Goal: Information Seeking & Learning: Learn about a topic

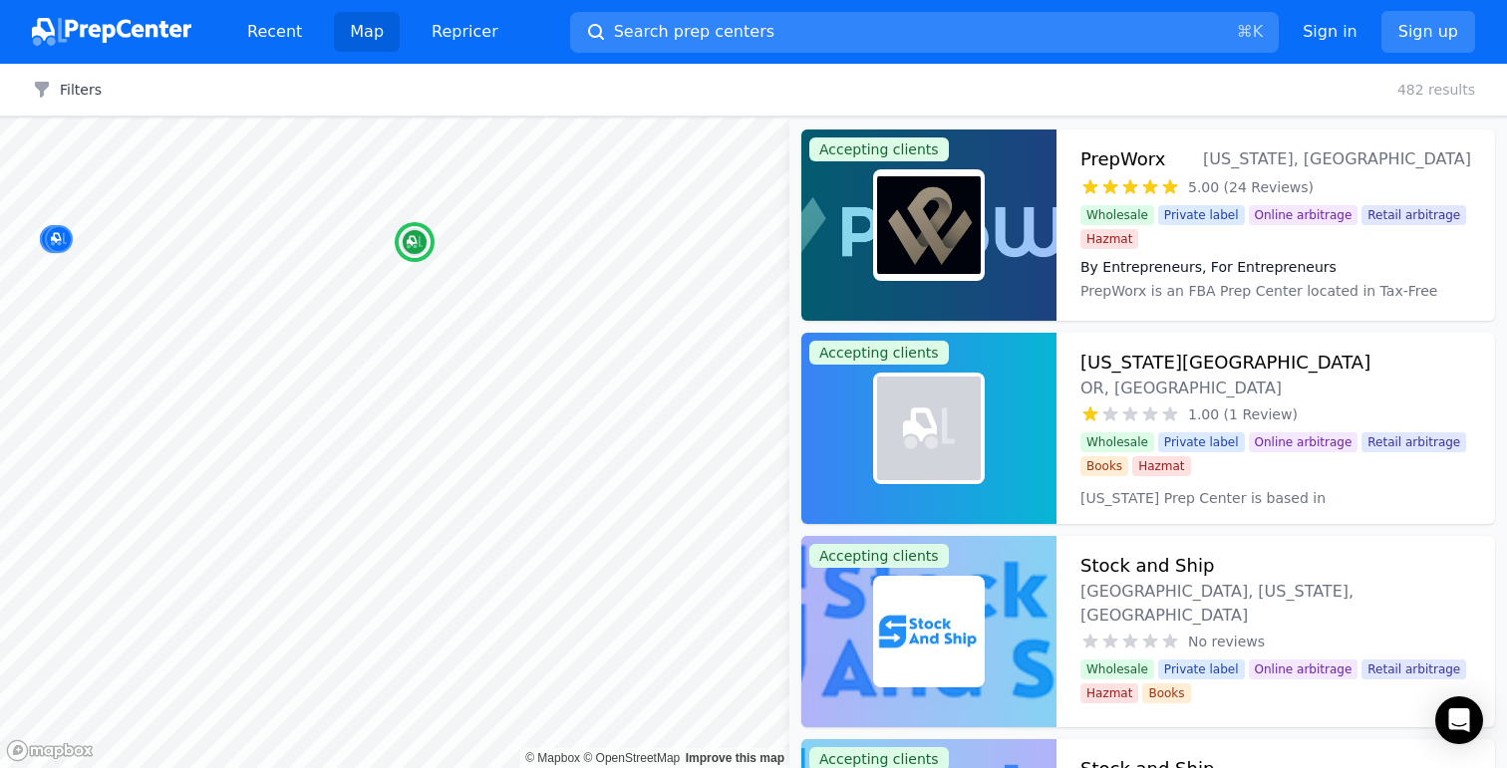
click at [1249, 252] on div "By Entrepreneurs, For Entrepreneurs PrepWorx is an FBA Prep Center located in T…" at bounding box center [1275, 277] width 391 height 56
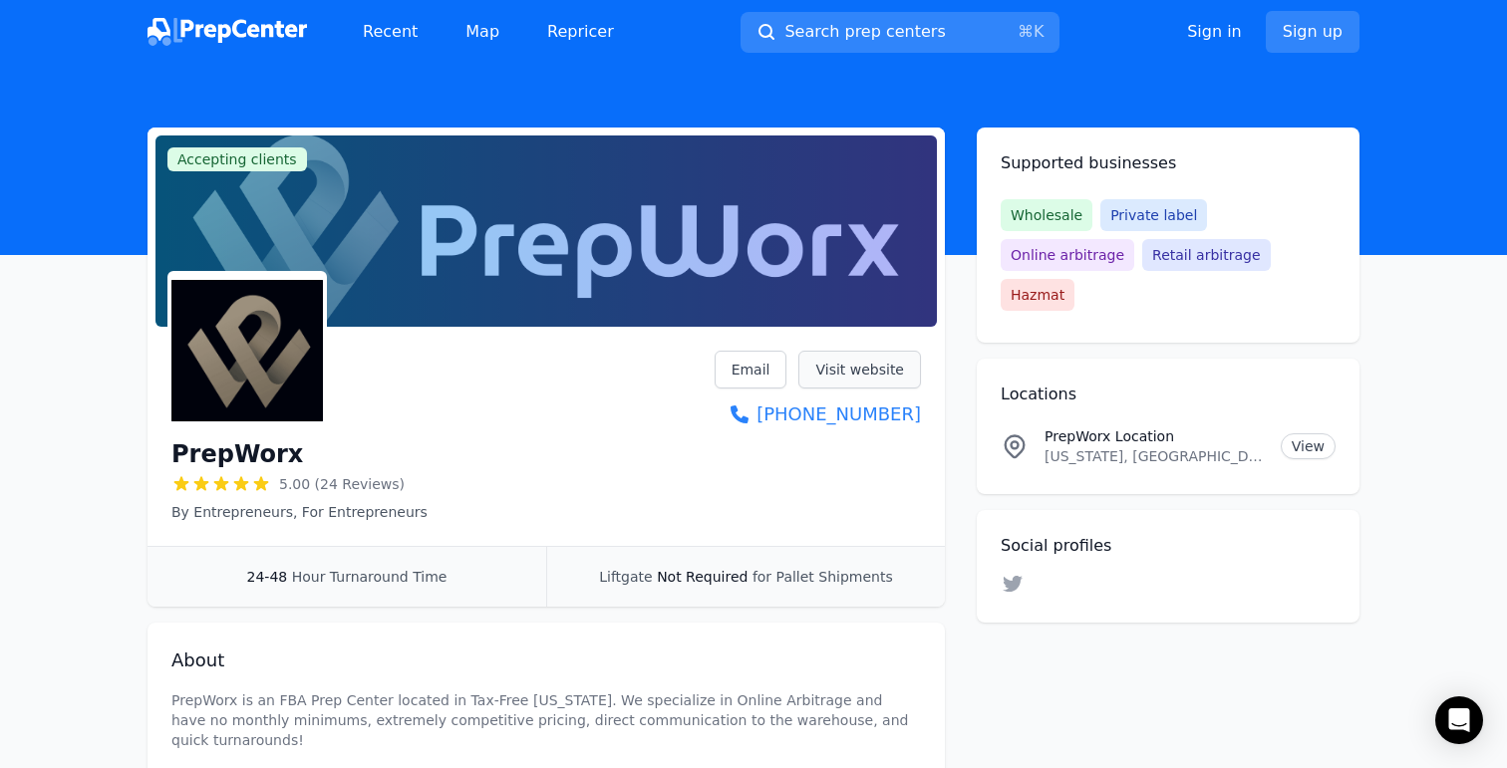
click at [860, 368] on link "Visit website" at bounding box center [859, 370] width 123 height 38
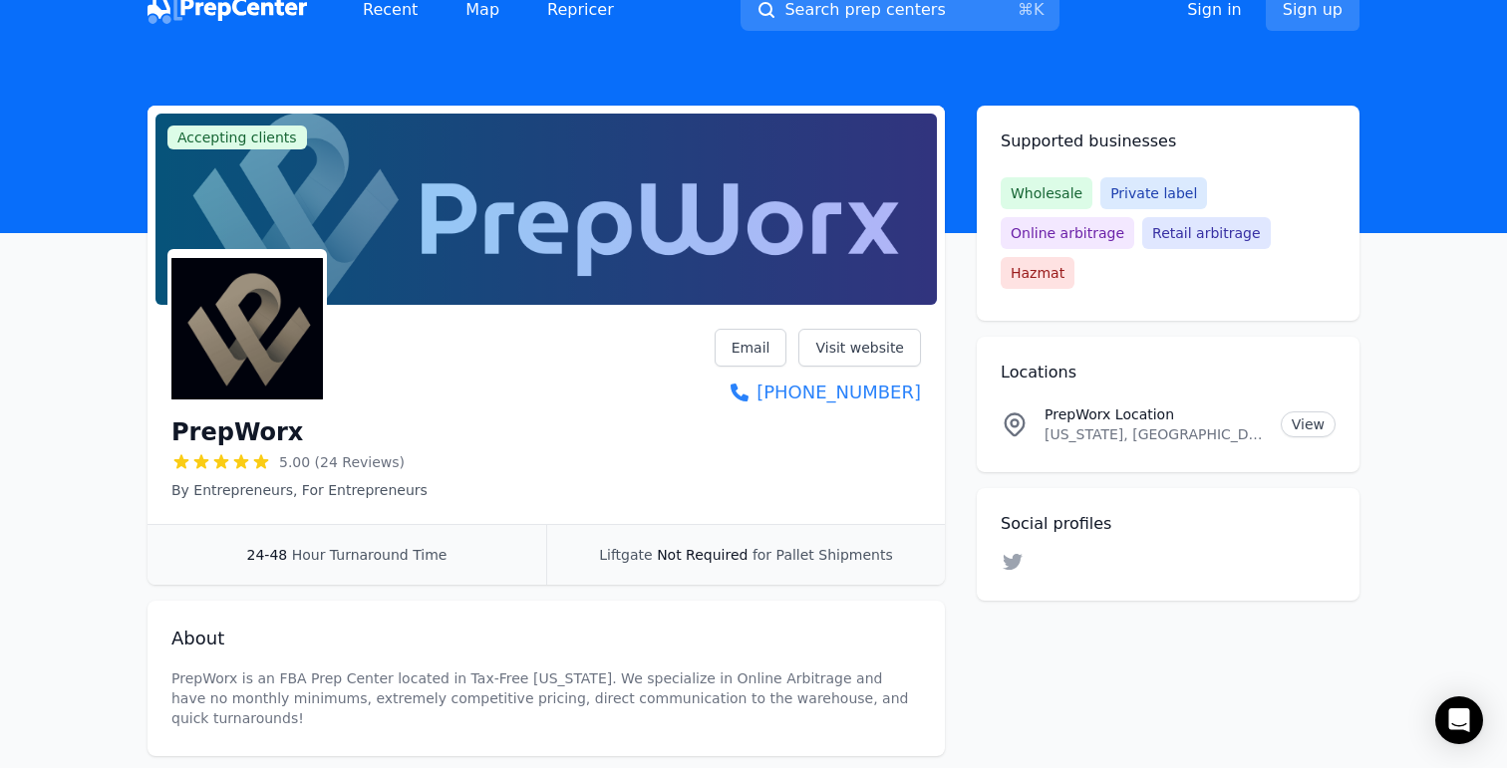
scroll to position [27, 0]
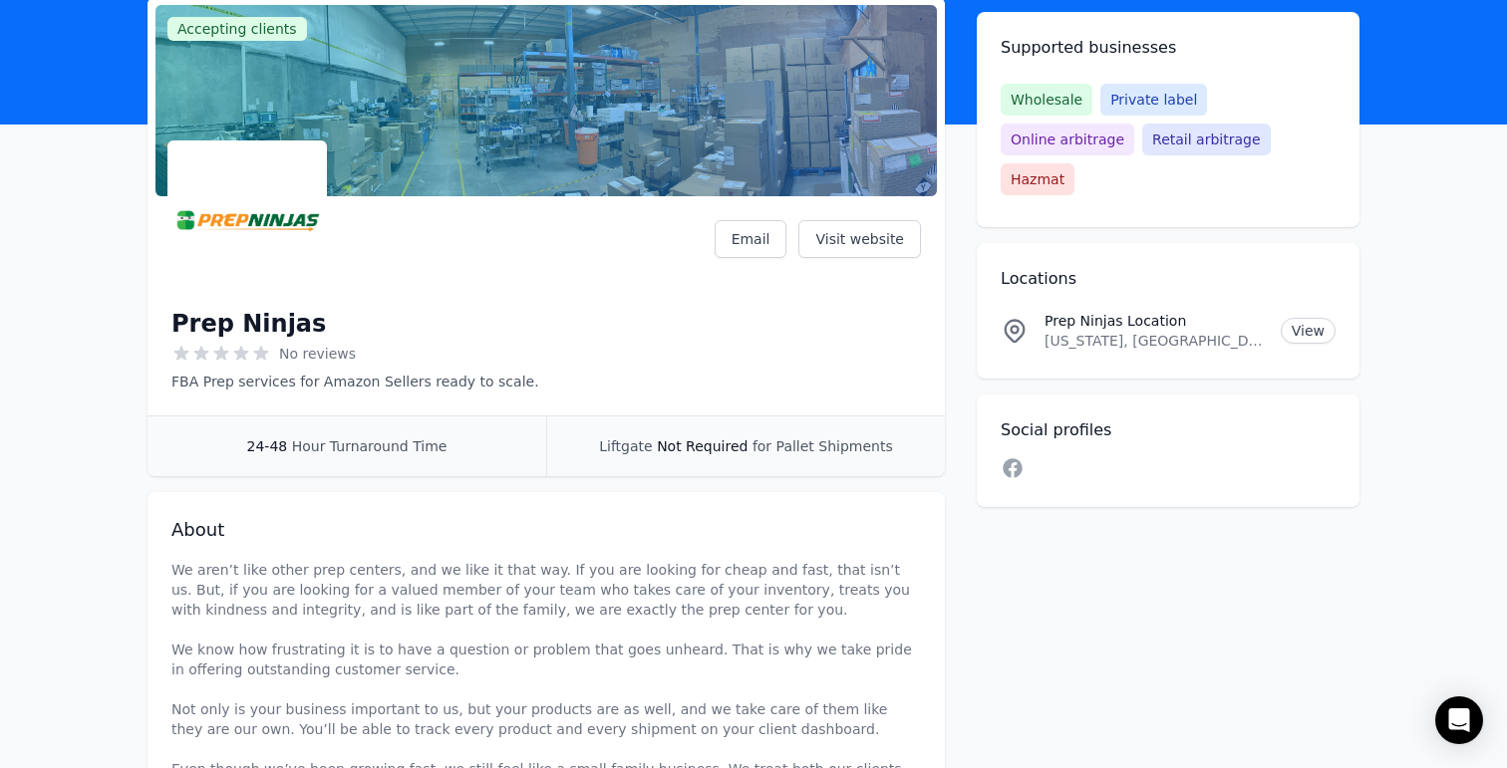
scroll to position [109, 0]
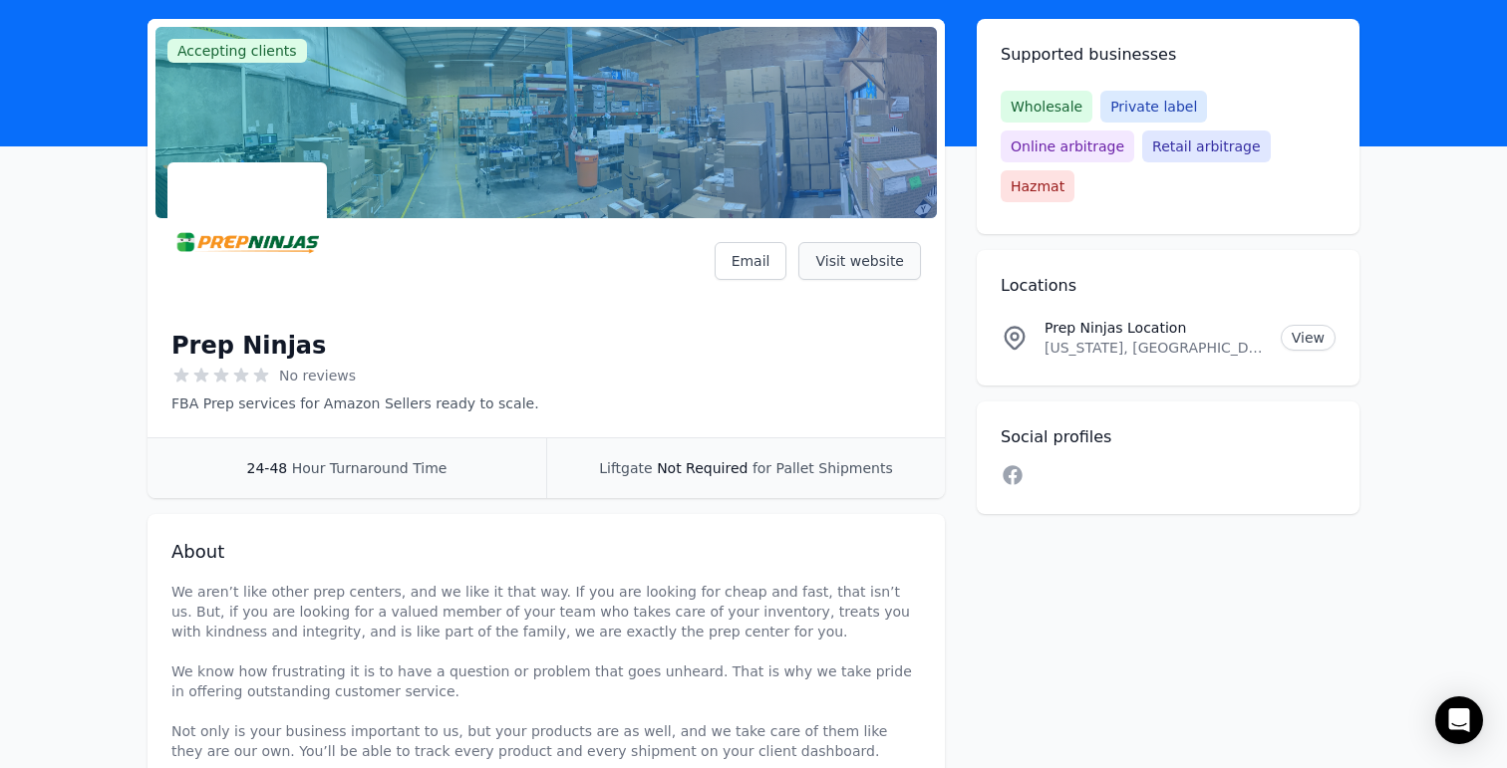
click at [842, 270] on link "Visit website" at bounding box center [859, 261] width 123 height 38
